Goal: Task Accomplishment & Management: Manage account settings

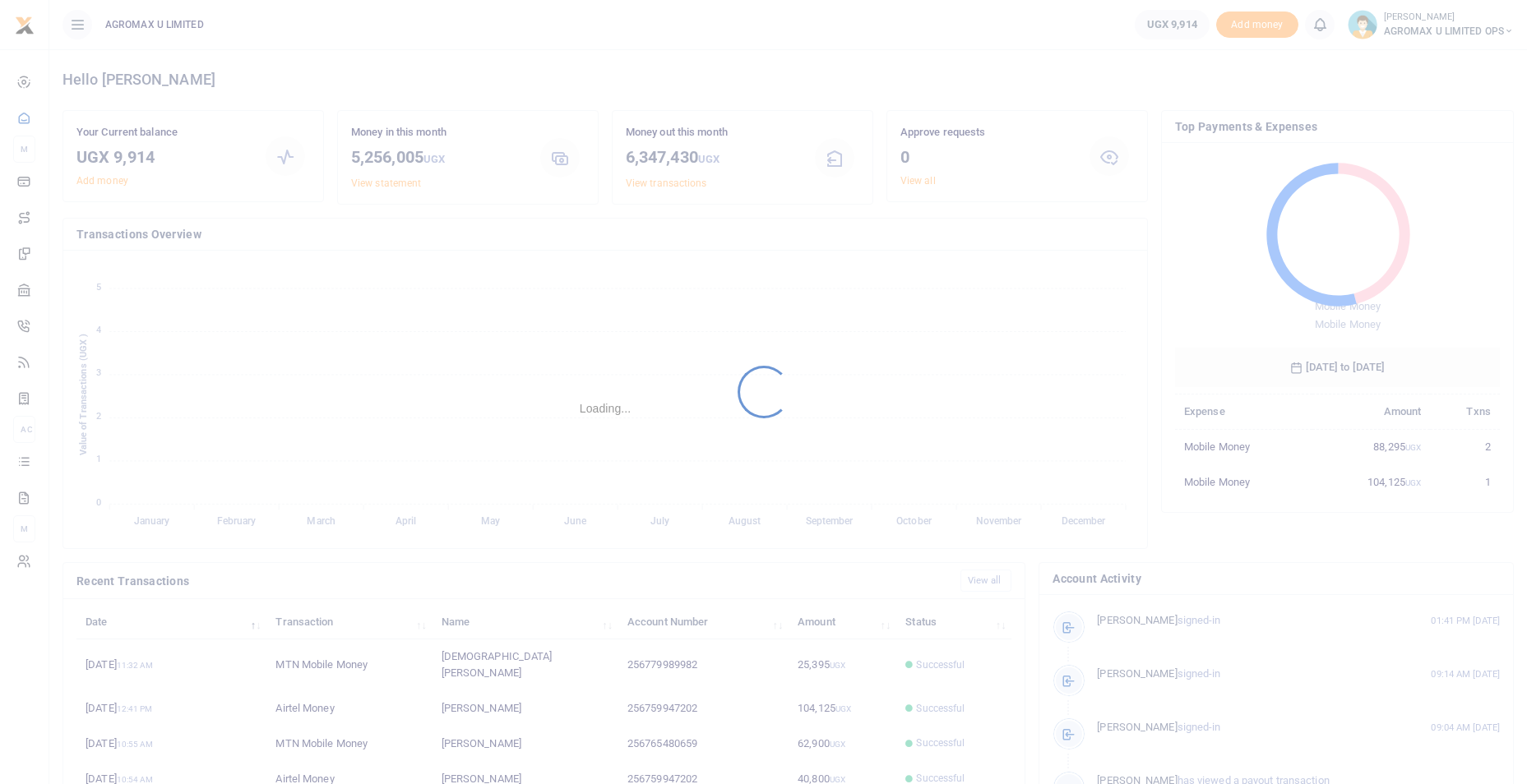
scroll to position [13, 13]
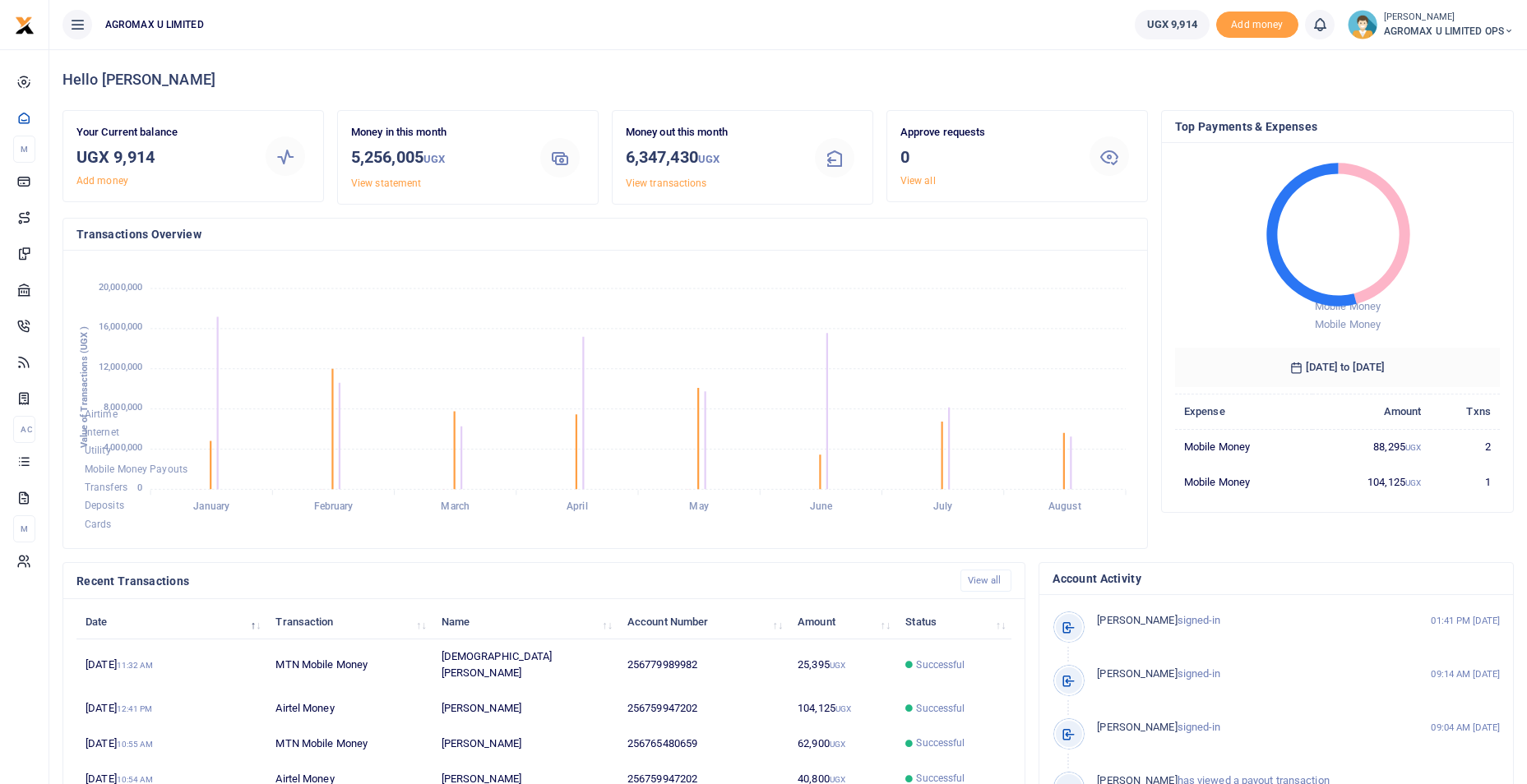
click at [1507, 35] on icon at bounding box center [1508, 31] width 10 height 12
click at [1446, 59] on link "Switch accounts" at bounding box center [1451, 60] width 130 height 23
click at [1510, 31] on icon at bounding box center [1508, 31] width 10 height 12
click at [1469, 63] on link "Switch accounts" at bounding box center [1451, 60] width 130 height 23
click at [1507, 31] on icon at bounding box center [1508, 31] width 10 height 12
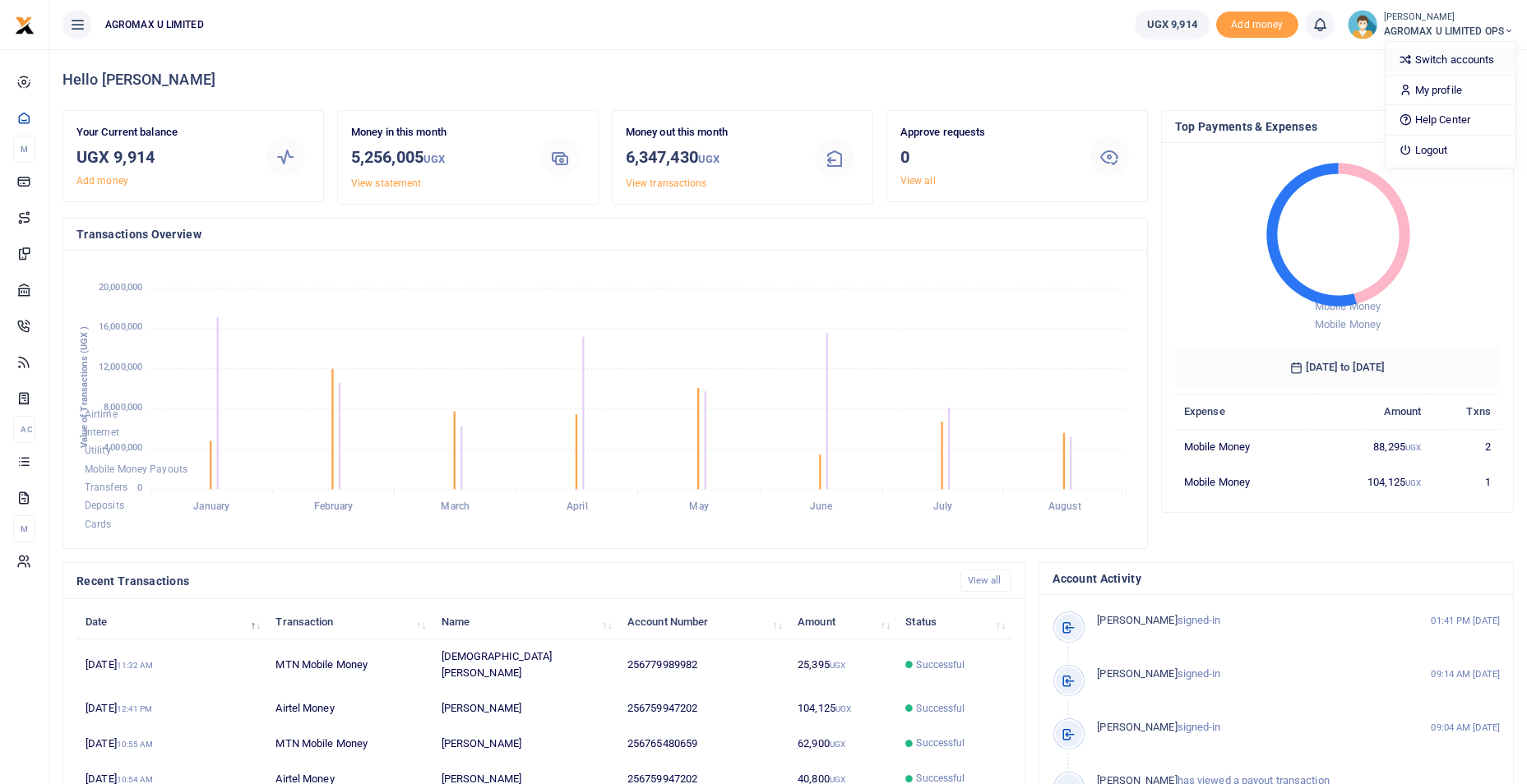
click at [1443, 67] on link "Switch accounts" at bounding box center [1451, 60] width 130 height 23
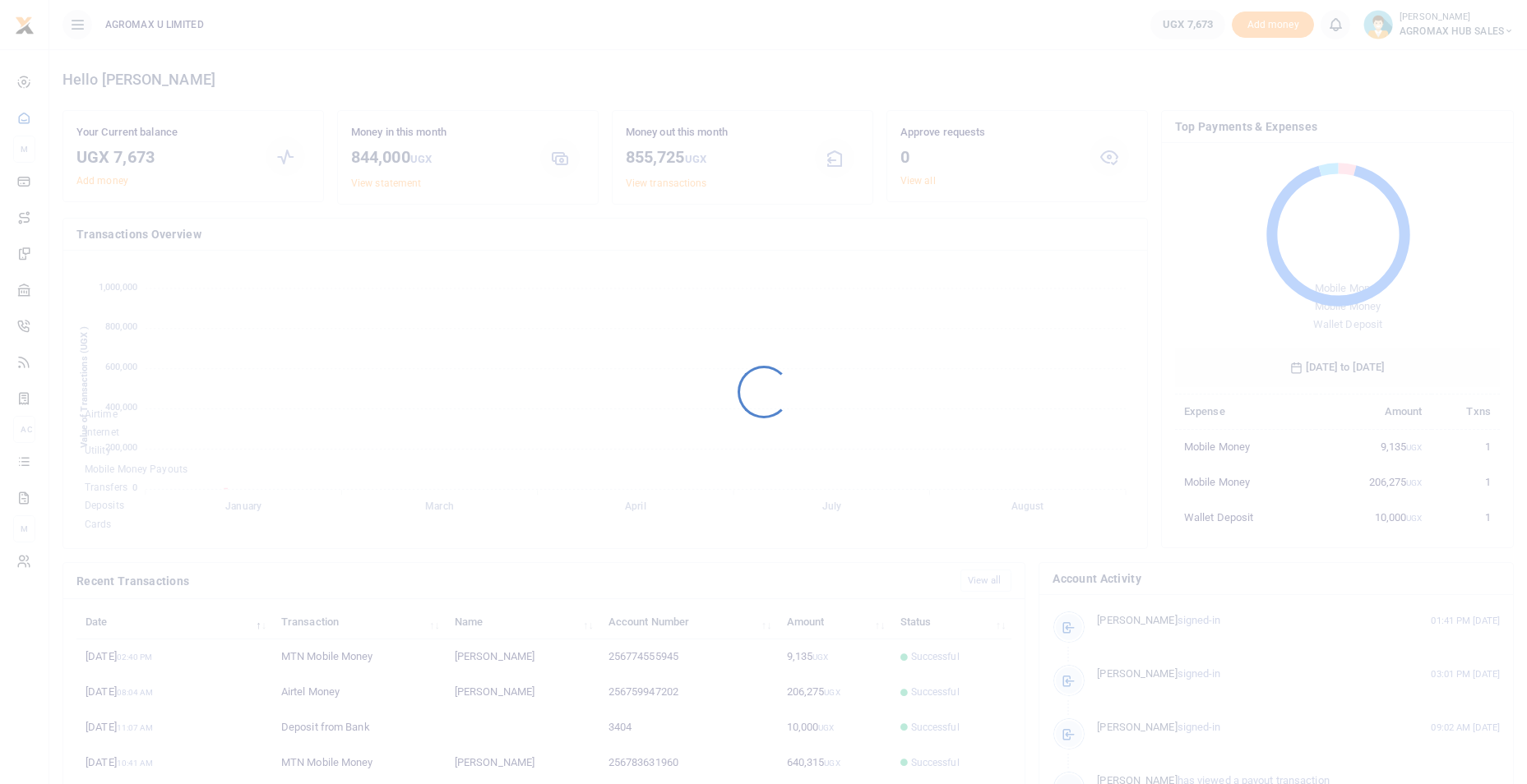
scroll to position [13, 13]
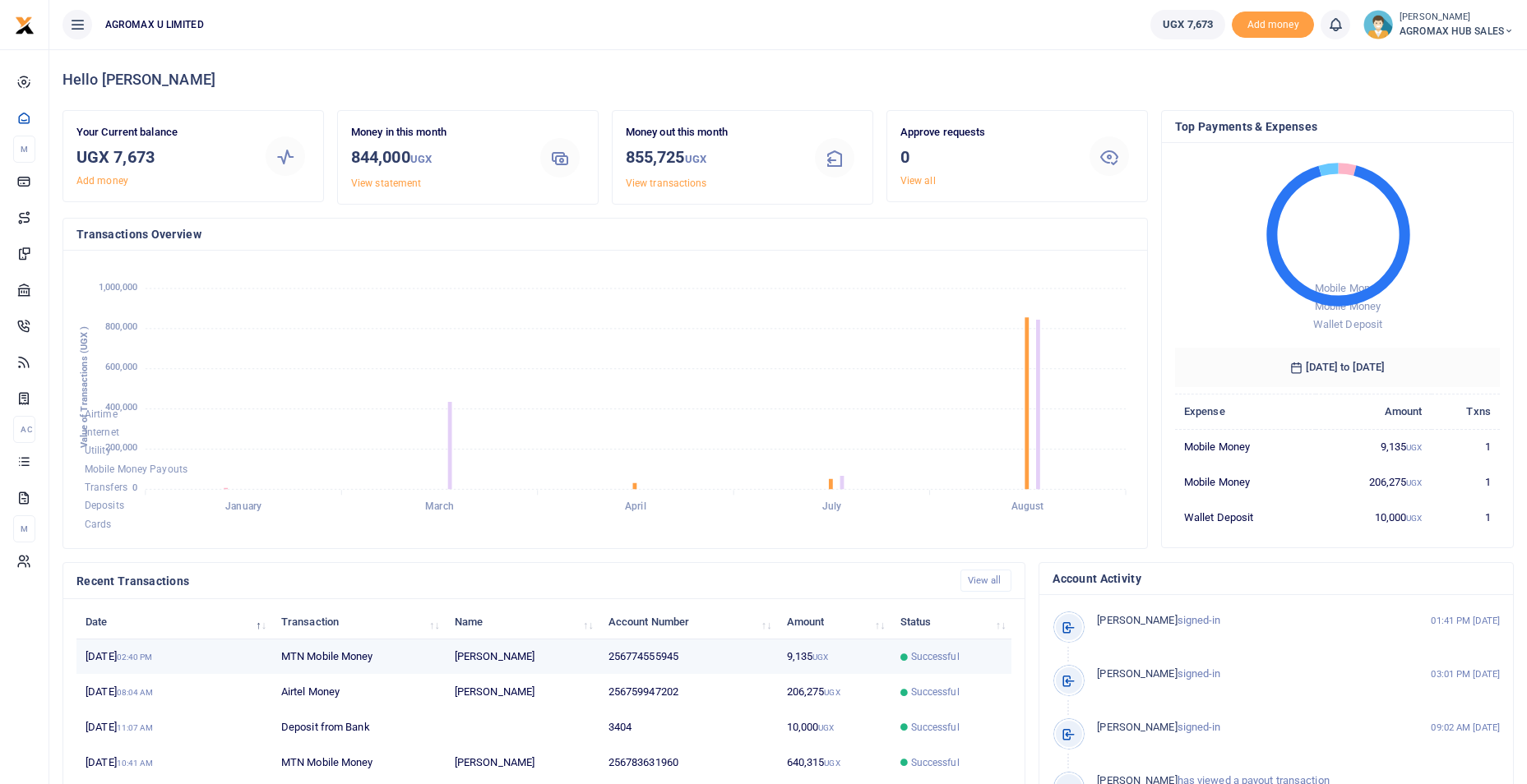
click at [472, 661] on td "[PERSON_NAME]" at bounding box center [522, 657] width 154 height 36
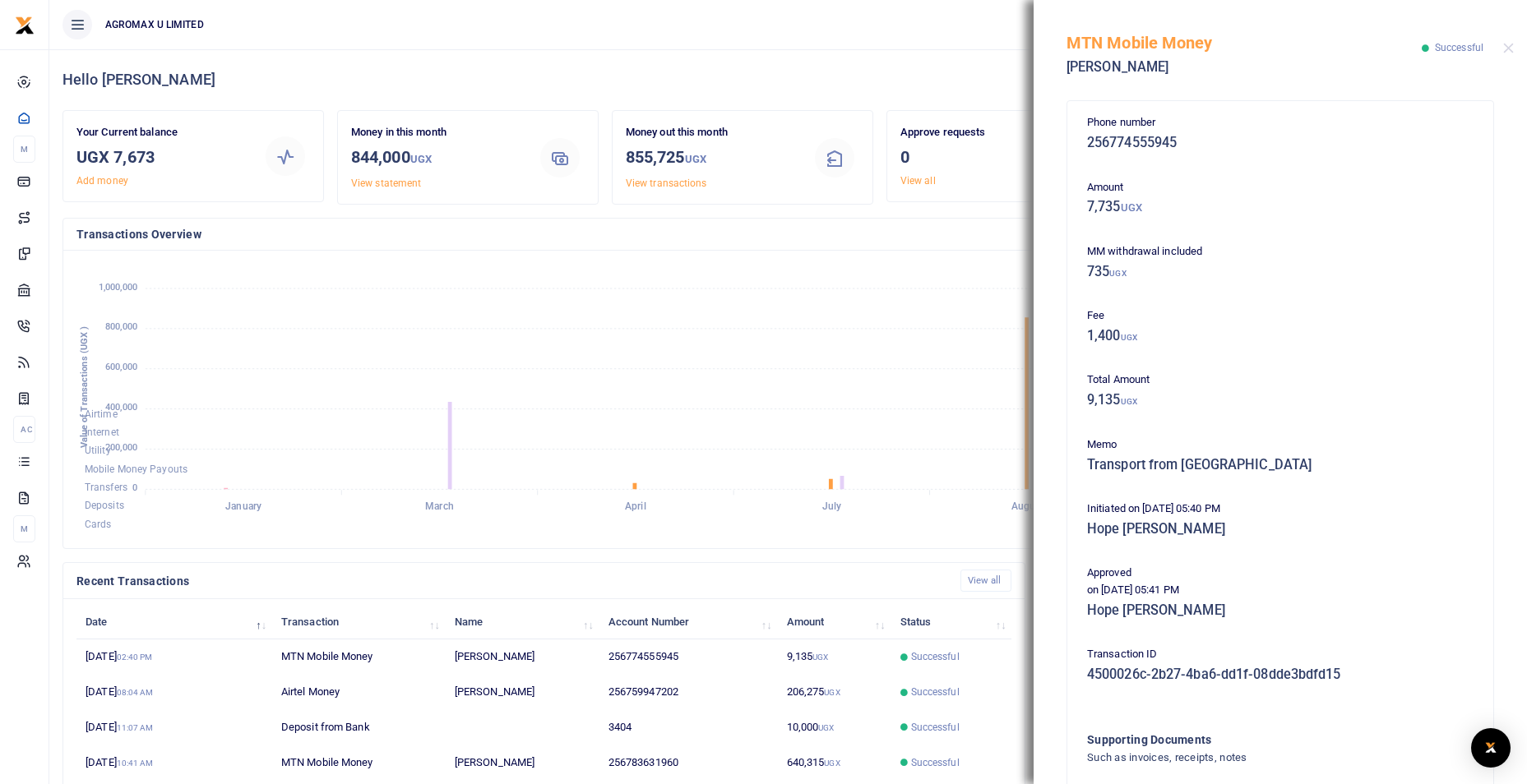
click at [1512, 41] on div "MTN Mobile Money [PERSON_NAME] Successful" at bounding box center [1280, 45] width 494 height 92
click at [1507, 40] on div "MTN Mobile Money [PERSON_NAME] Successful" at bounding box center [1280, 45] width 494 height 92
click at [1499, 46] on div "MTN Mobile Money [PERSON_NAME] Successful" at bounding box center [1280, 45] width 494 height 92
click at [1514, 49] on div "MTN Mobile Money [PERSON_NAME] Successful" at bounding box center [1280, 45] width 494 height 92
click at [1501, 45] on div "MTN Mobile Money [PERSON_NAME] Successful" at bounding box center [1280, 45] width 494 height 92
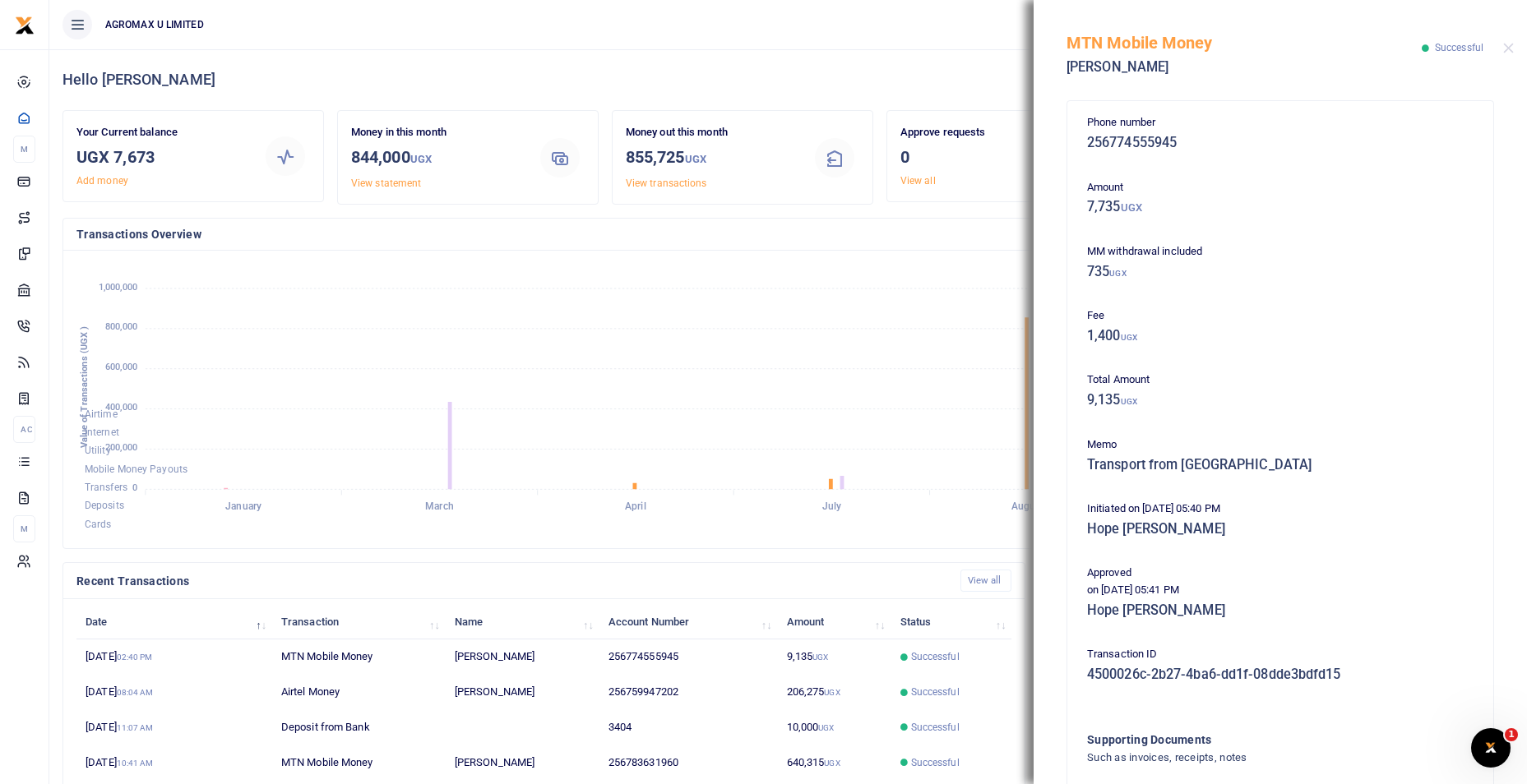
scroll to position [0, 0]
click at [1513, 41] on div "MTN Mobile Money [PERSON_NAME] Successful" at bounding box center [1280, 45] width 494 height 92
